Goal: Find specific page/section: Find specific page/section

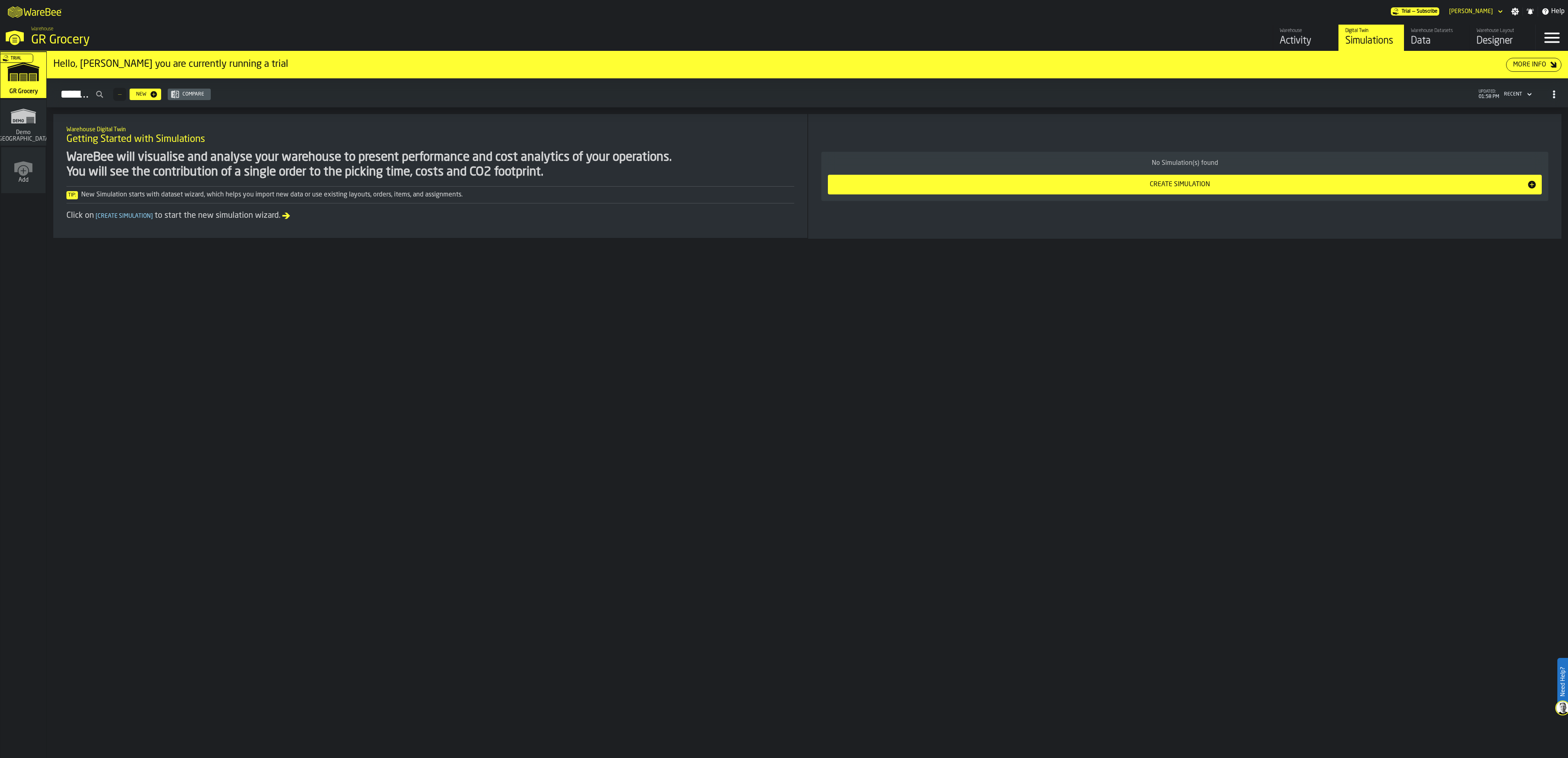
click at [781, 29] on div "Warehouse Layout" at bounding box center [1503, 30] width 52 height 5
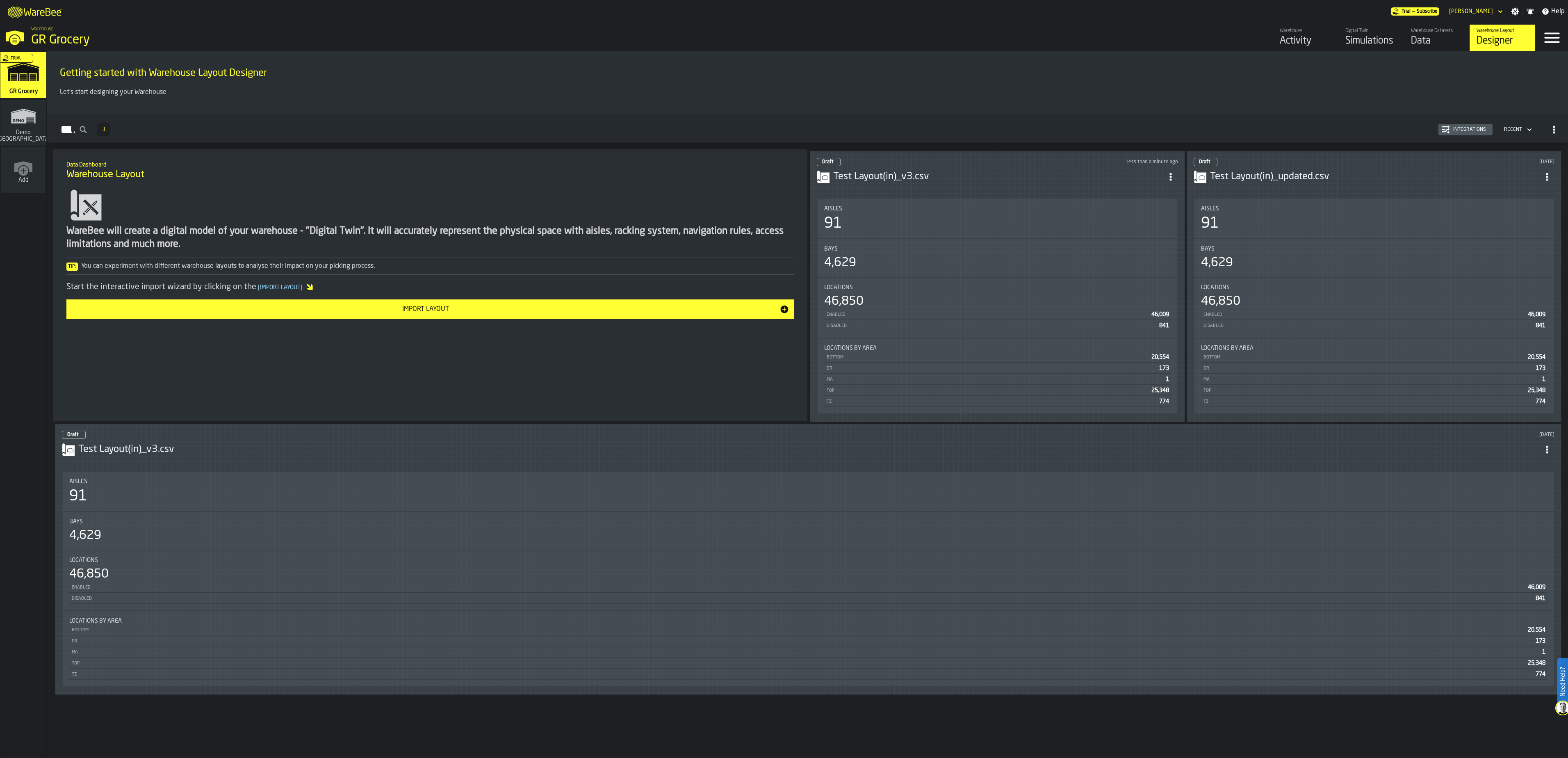
click at [781, 245] on div "Bays 4,629" at bounding box center [997, 258] width 360 height 38
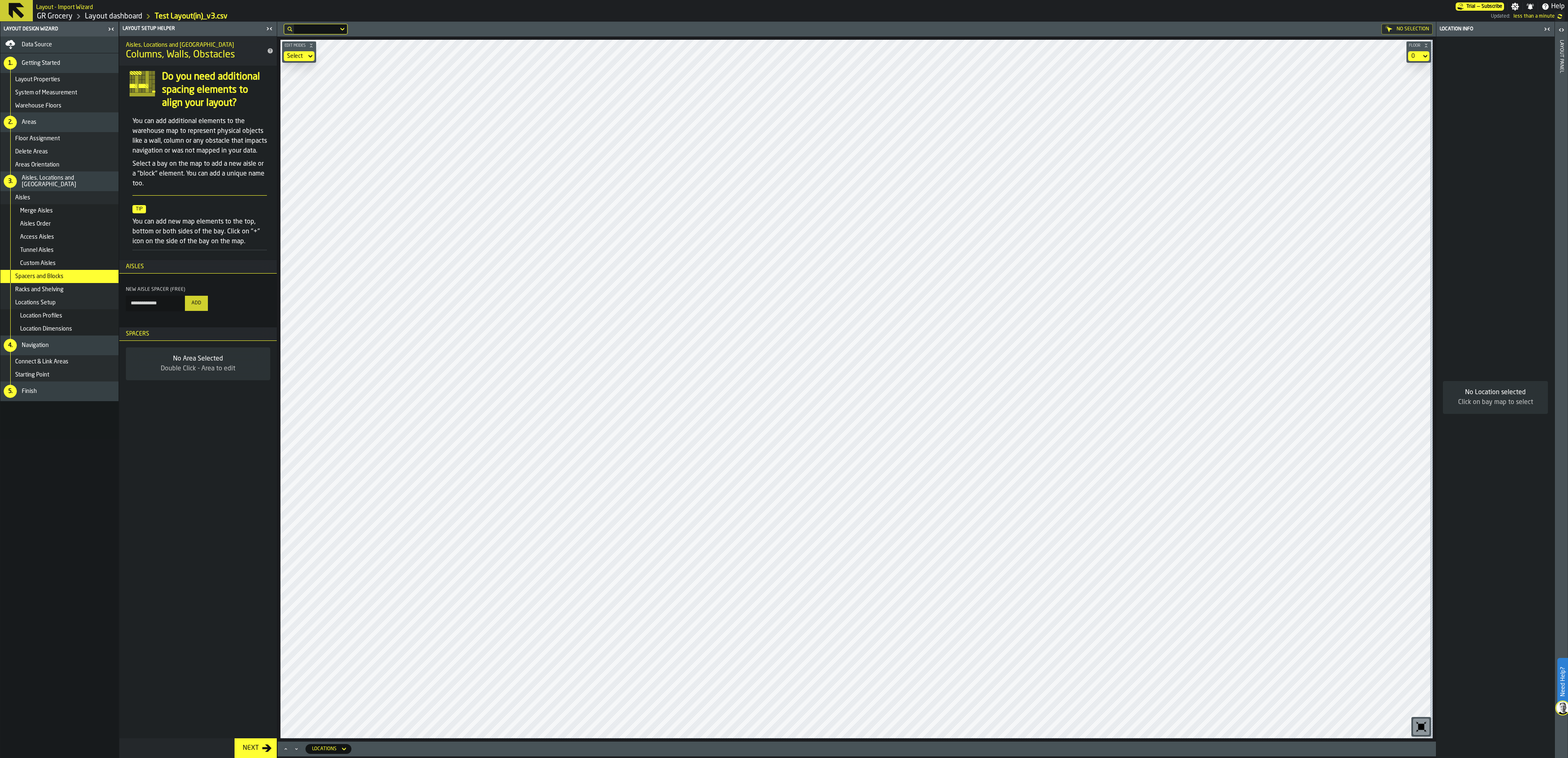
click at [253, 87] on main "**********" at bounding box center [784, 390] width 1568 height 736
